Goal: Task Accomplishment & Management: Manage account settings

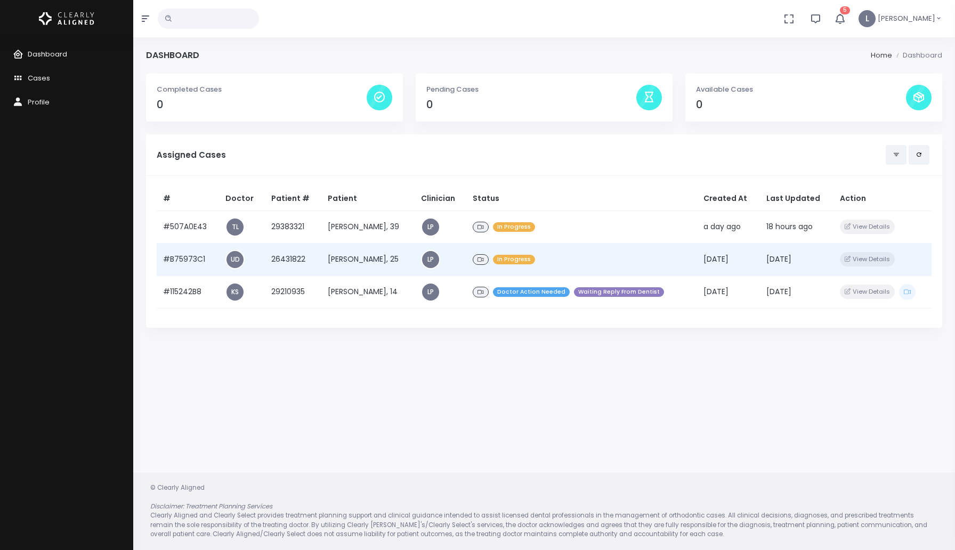
click at [360, 260] on td "[PERSON_NAME], 25" at bounding box center [367, 259] width 93 height 33
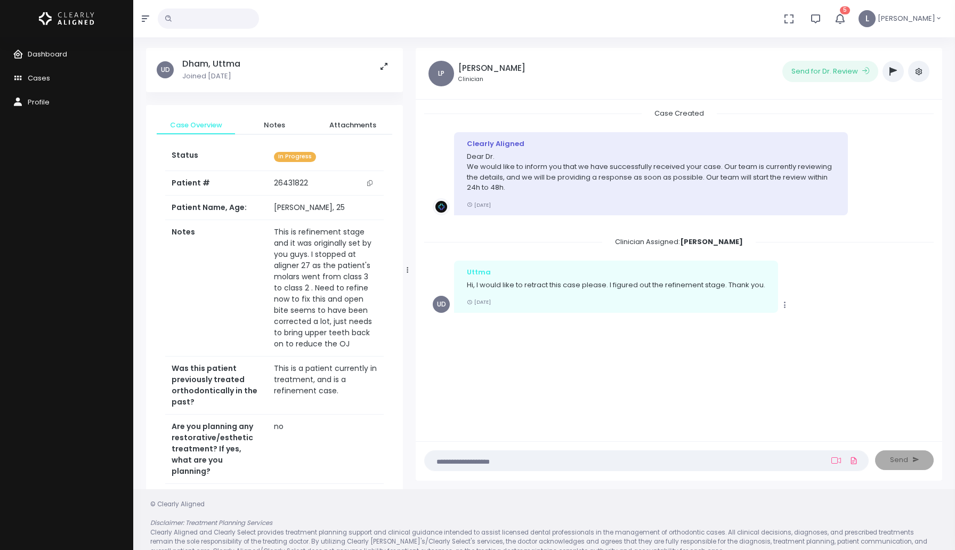
scroll to position [33, 0]
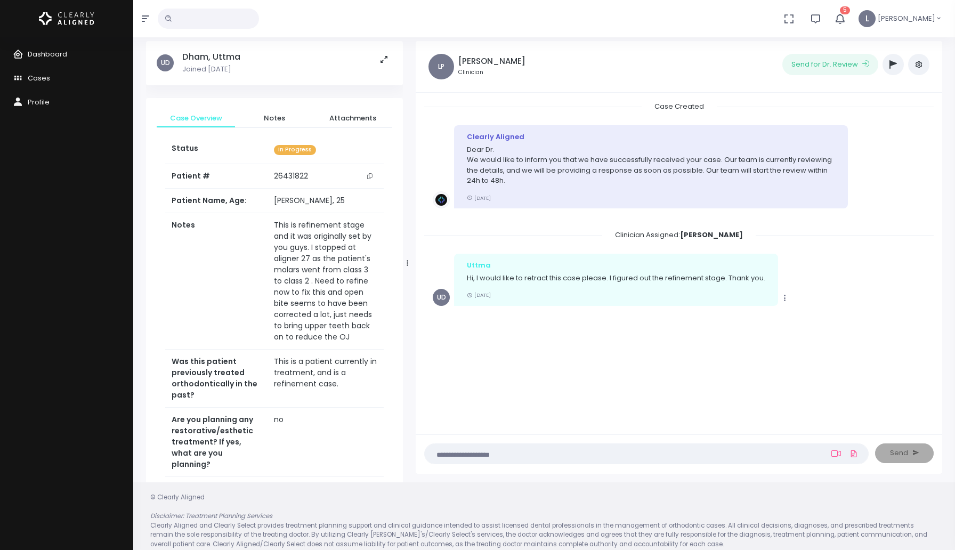
click at [889, 68] on icon "button" at bounding box center [892, 64] width 7 height 9
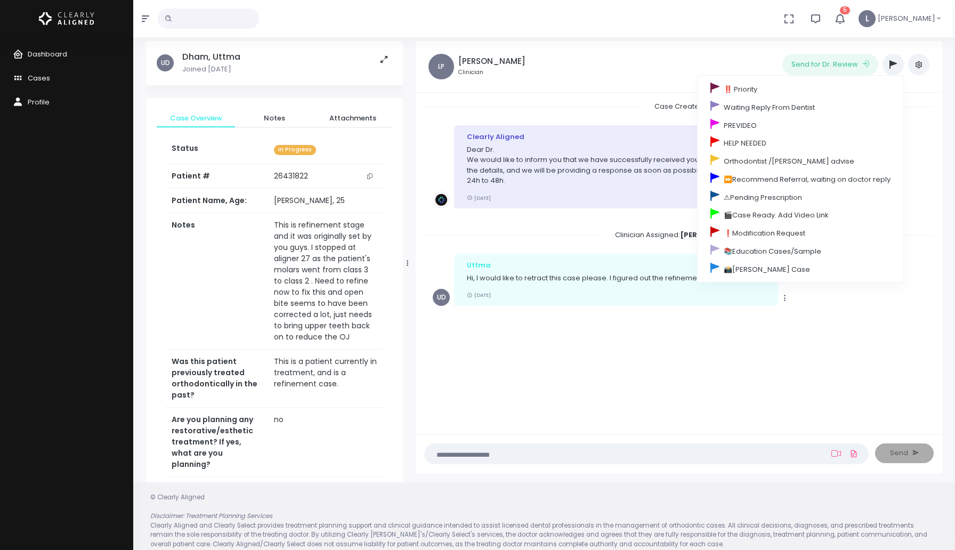
click at [526, 245] on li "Copy Uttma Hi, I would like to retract this case please. I figured out the refi…" at bounding box center [678, 286] width 509 height 82
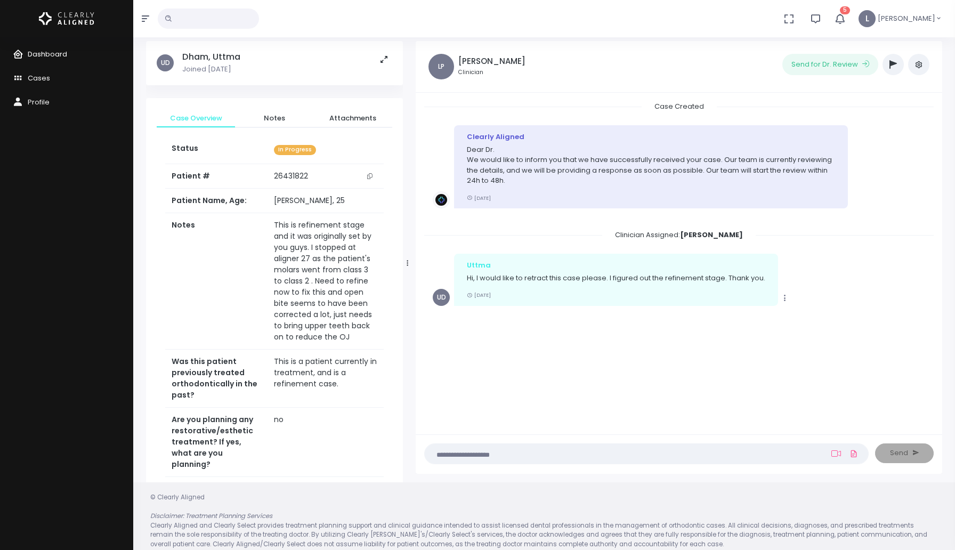
click at [46, 53] on span "Dashboard" at bounding box center [47, 54] width 39 height 10
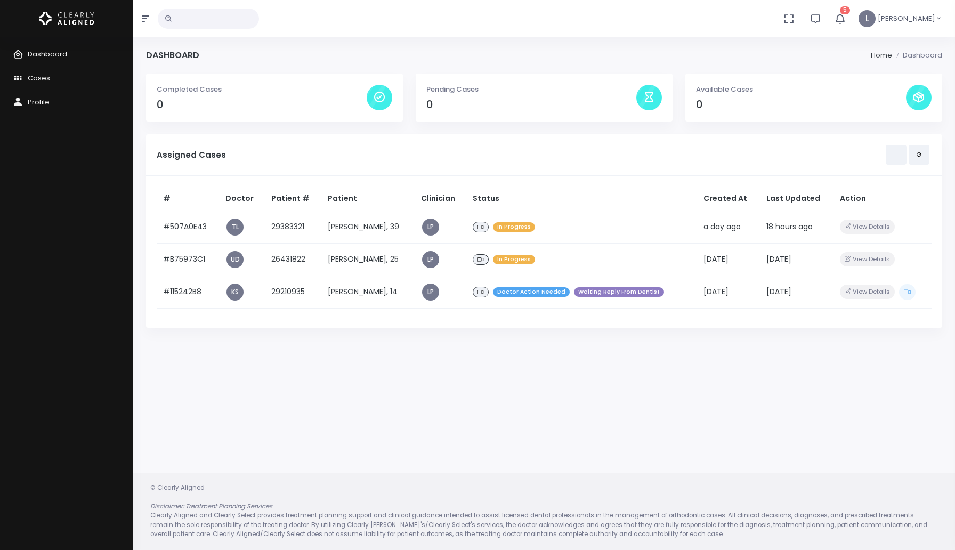
click at [846, 19] on icon "button" at bounding box center [840, 19] width 12 height 12
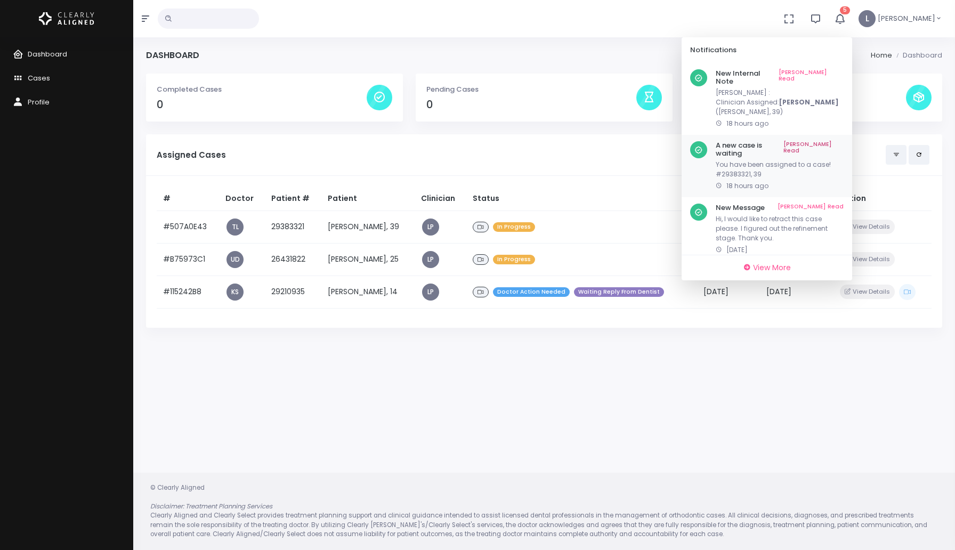
click at [828, 141] on link "Mark As Read" at bounding box center [813, 149] width 60 height 17
click at [835, 141] on link "Mark As Read" at bounding box center [810, 145] width 66 height 9
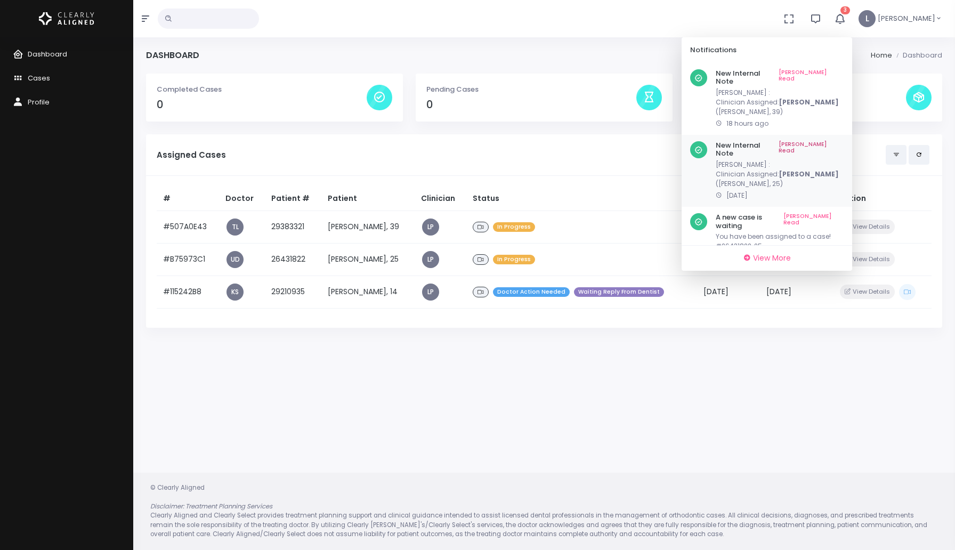
click at [834, 141] on link "Mark As Read" at bounding box center [810, 149] width 65 height 17
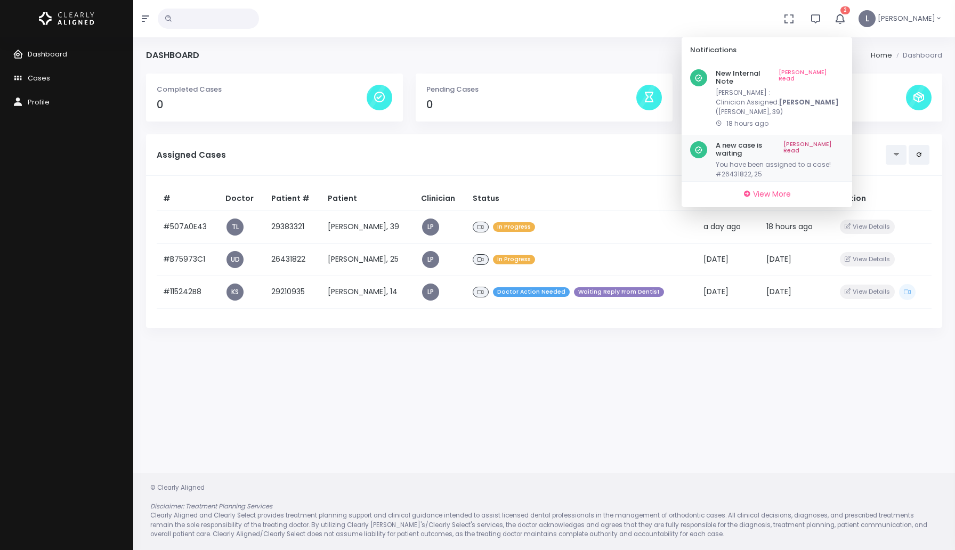
click at [833, 141] on link "Mark As Read" at bounding box center [813, 149] width 60 height 17
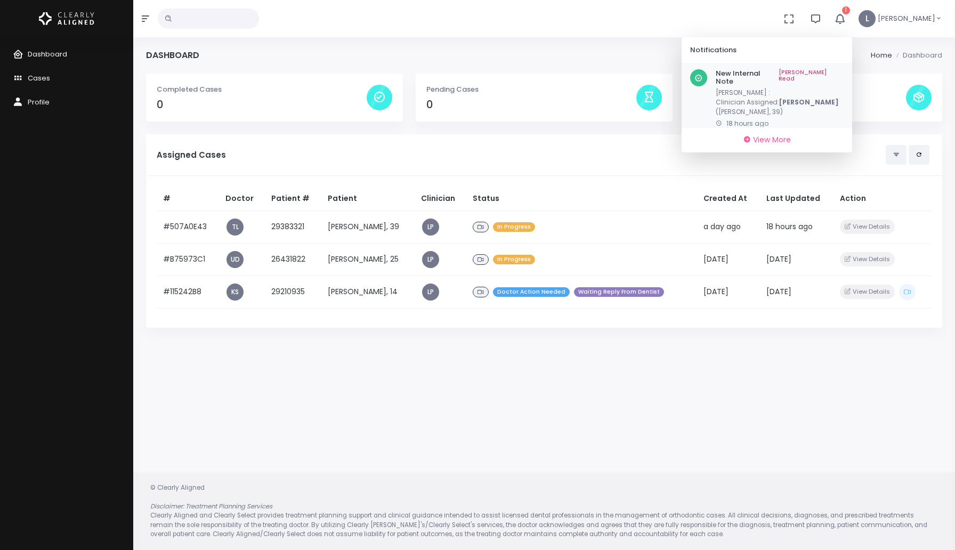
click at [835, 71] on link "Mark As Read" at bounding box center [810, 77] width 65 height 17
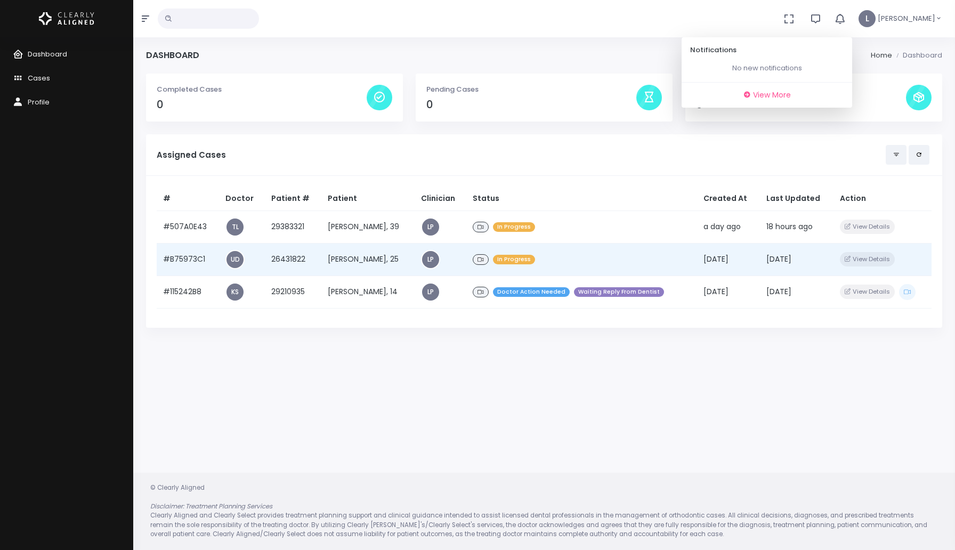
click at [574, 257] on div "In Progress" at bounding box center [582, 259] width 218 height 15
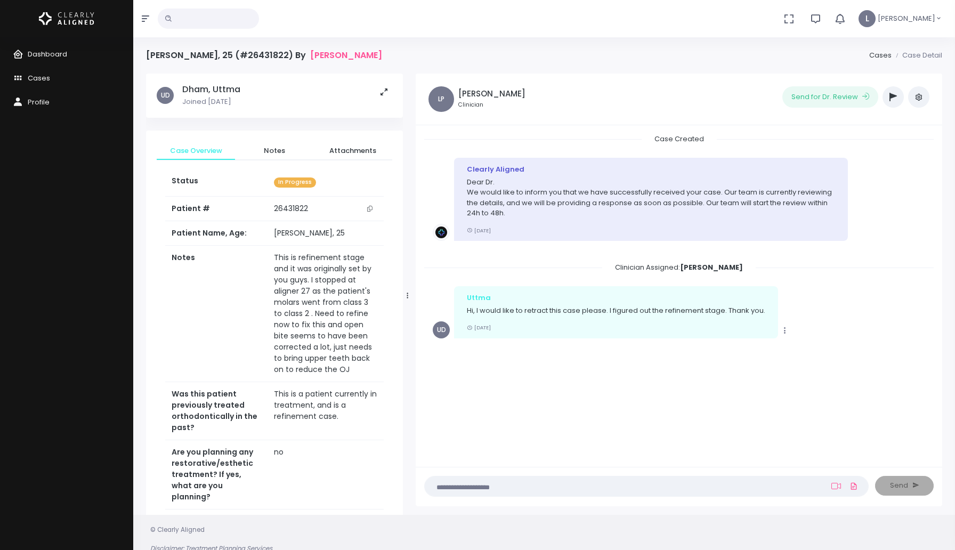
click at [891, 92] on button "button" at bounding box center [892, 96] width 21 height 21
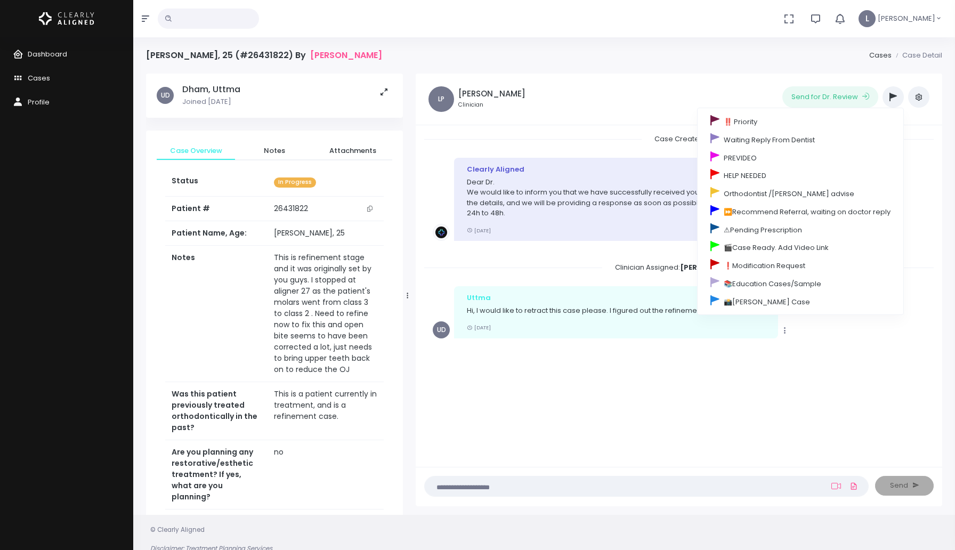
click at [918, 94] on icon "button" at bounding box center [918, 97] width 9 height 9
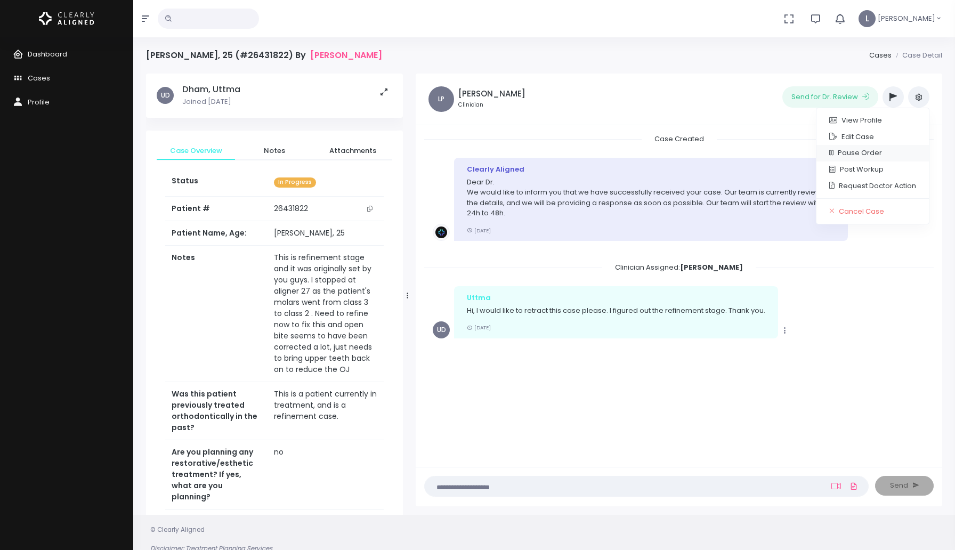
click at [873, 153] on link "Pause Order" at bounding box center [872, 153] width 112 height 17
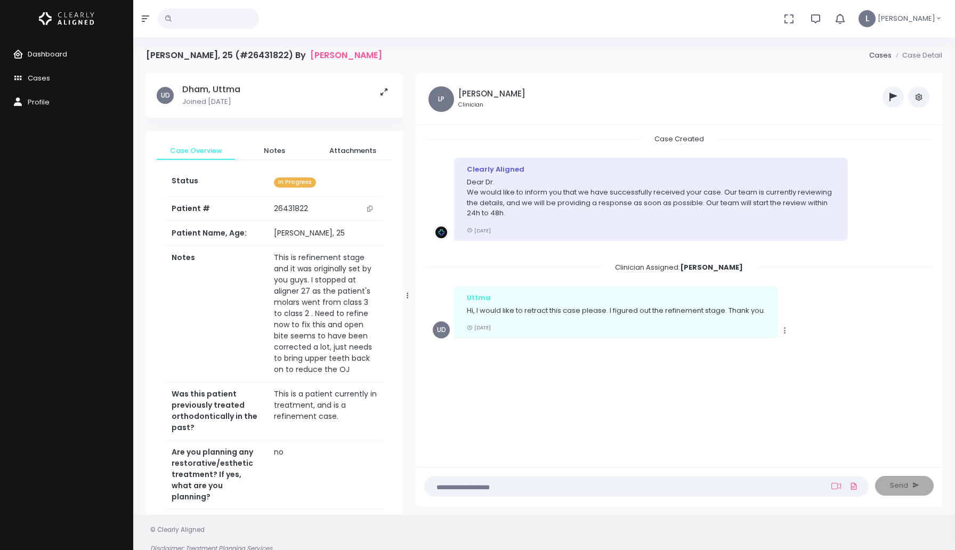
click at [56, 57] on span "Dashboard" at bounding box center [47, 54] width 39 height 10
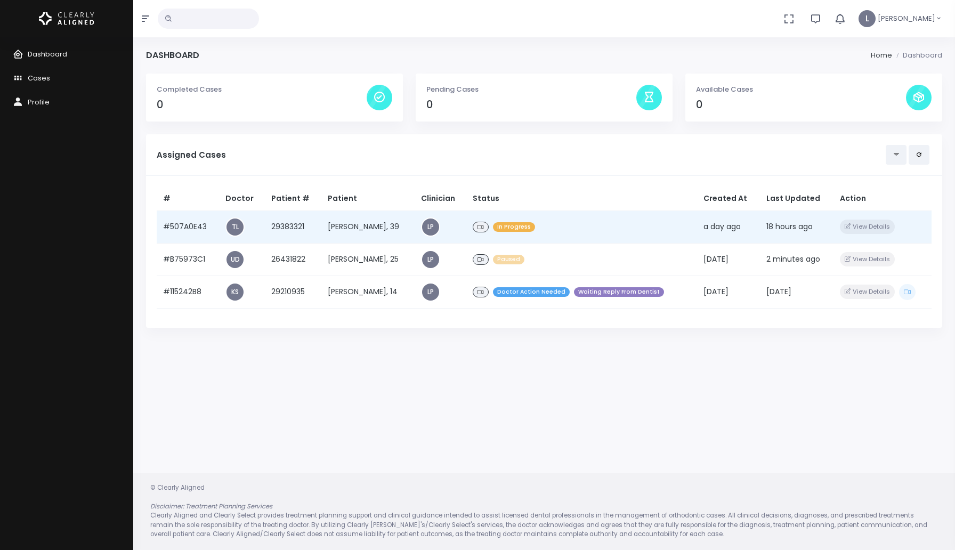
click at [385, 220] on td "Kylie MAtechuk, 39" at bounding box center [367, 226] width 93 height 33
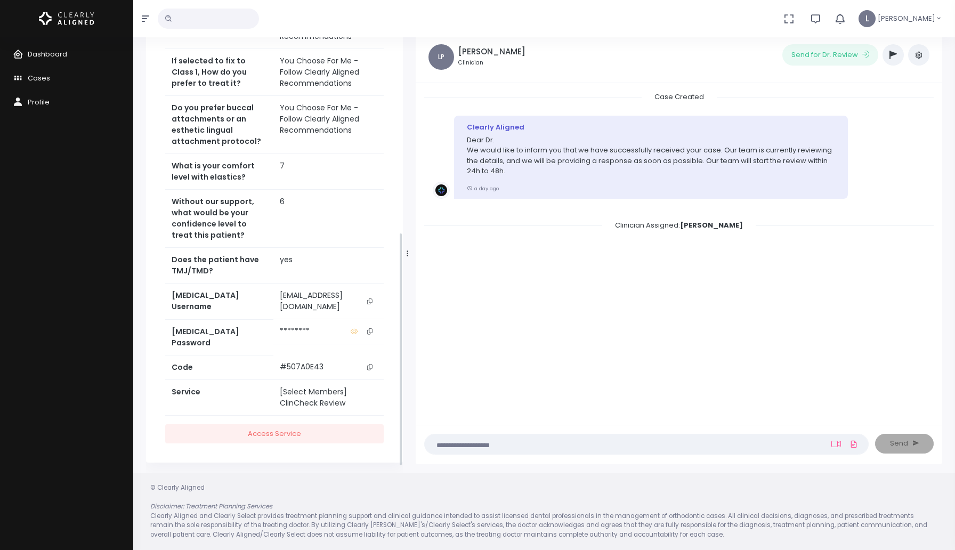
scroll to position [380, 0]
click at [369, 304] on icon "scrollable content" at bounding box center [369, 301] width 5 height 6
click at [334, 444] on link "Access Service" at bounding box center [274, 434] width 218 height 20
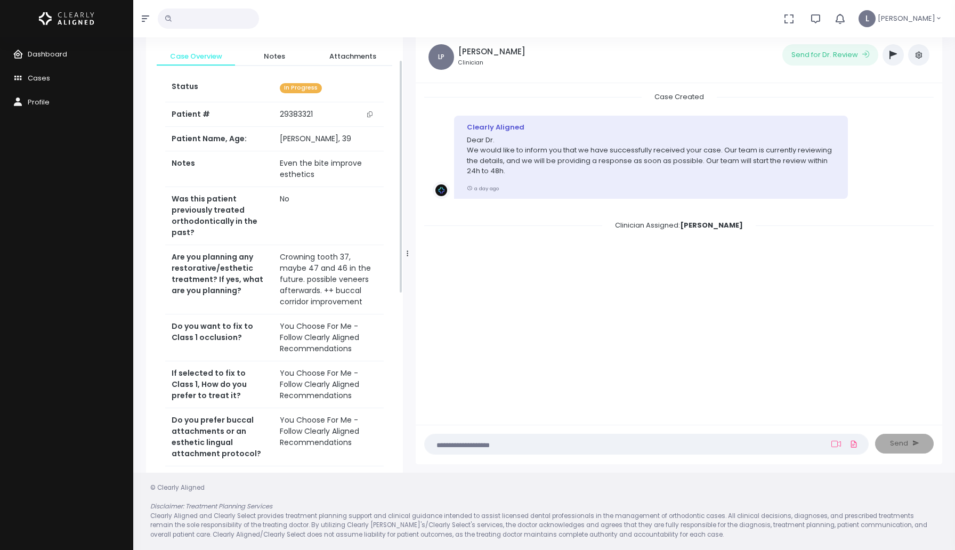
scroll to position [50, 0]
